Goal: Navigation & Orientation: Find specific page/section

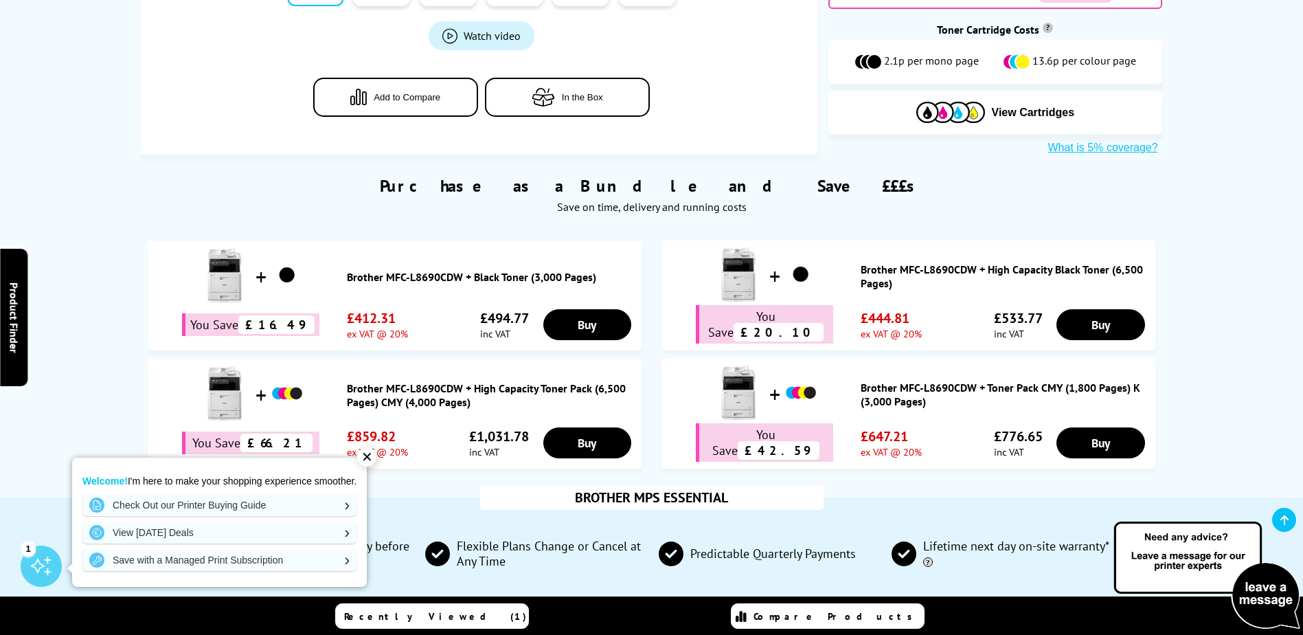
scroll to position [755, 0]
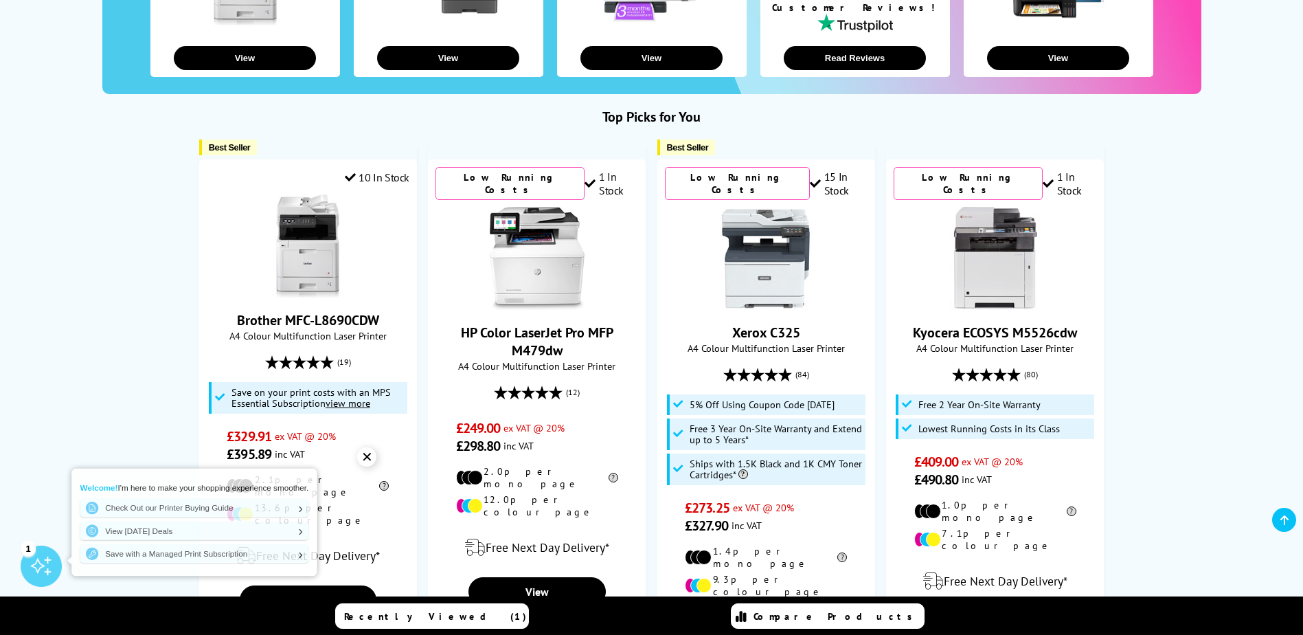
scroll to position [412, 0]
